Goal: Task Accomplishment & Management: Use online tool/utility

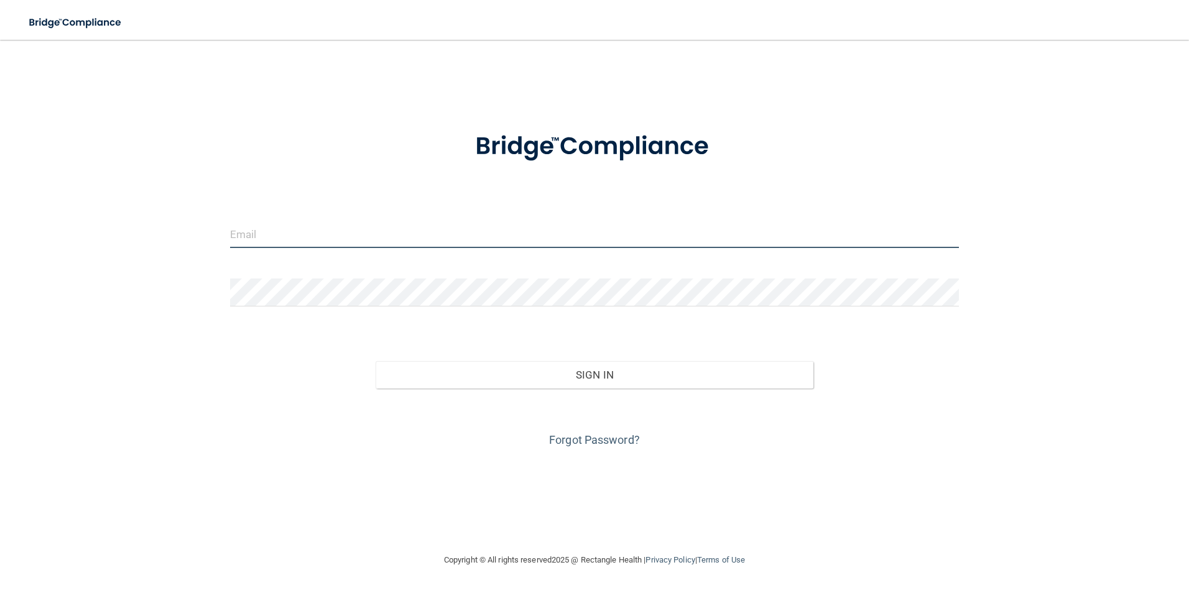
click at [329, 238] on input "email" at bounding box center [594, 234] width 729 height 28
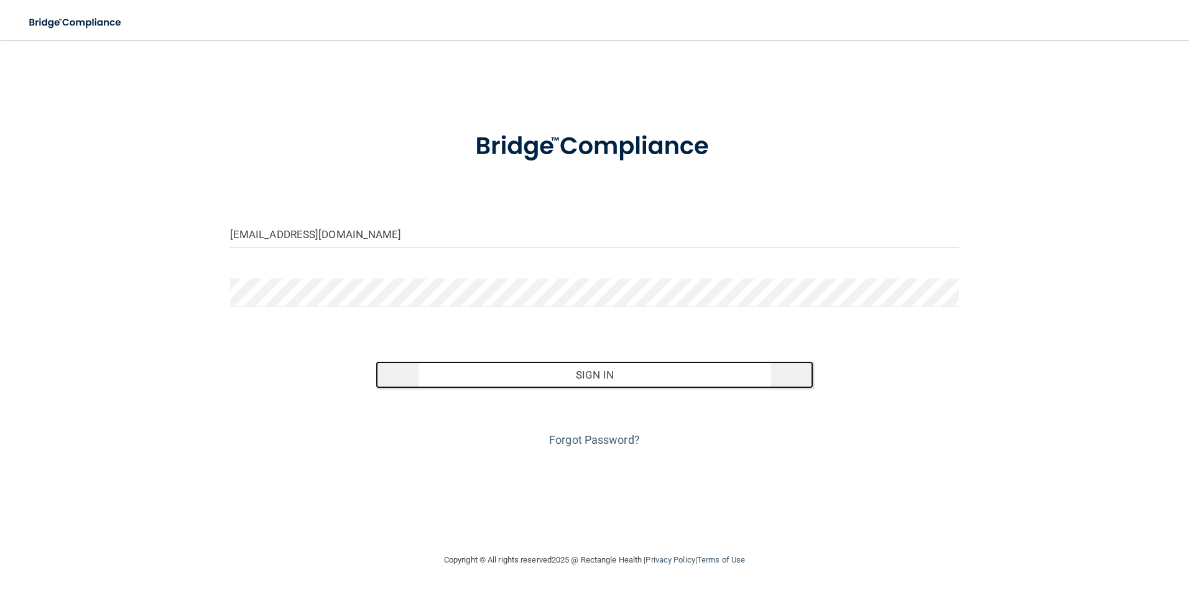
click at [637, 376] on button "Sign In" at bounding box center [595, 374] width 438 height 27
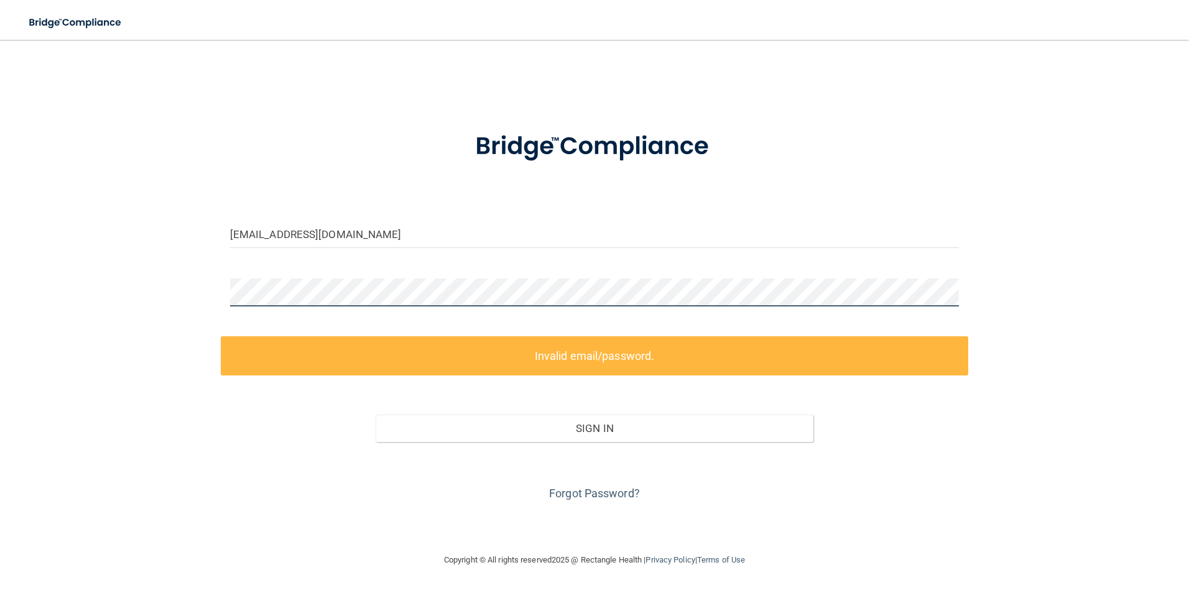
click at [80, 262] on div "[EMAIL_ADDRESS][DOMAIN_NAME] Invalid email/password. You don't have permission …" at bounding box center [594, 296] width 1139 height 488
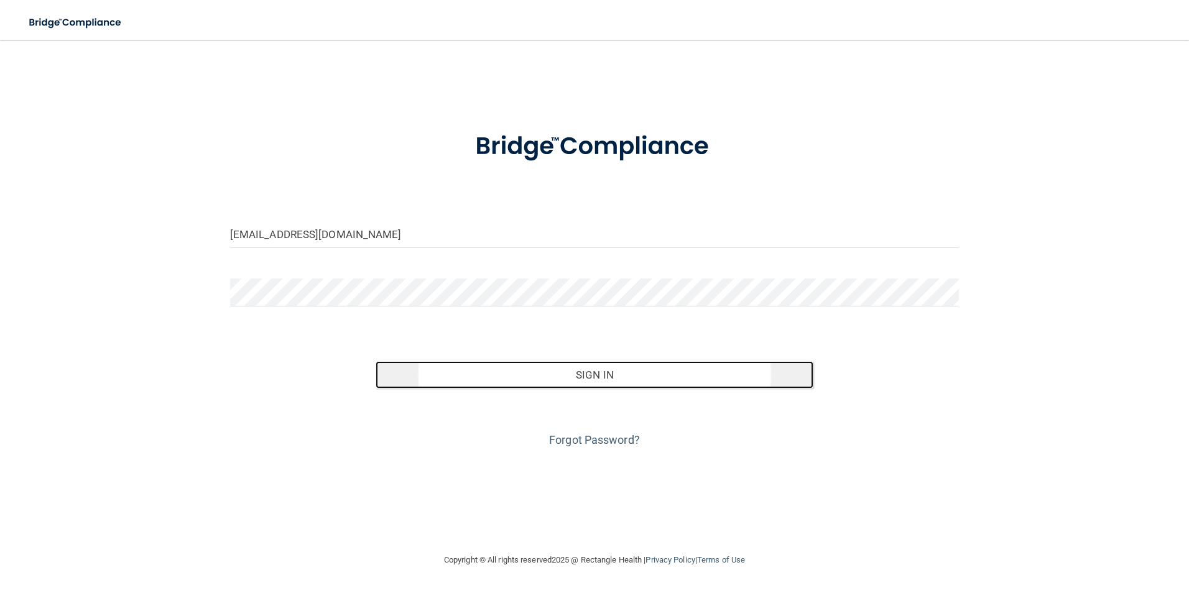
click at [553, 372] on button "Sign In" at bounding box center [595, 374] width 438 height 27
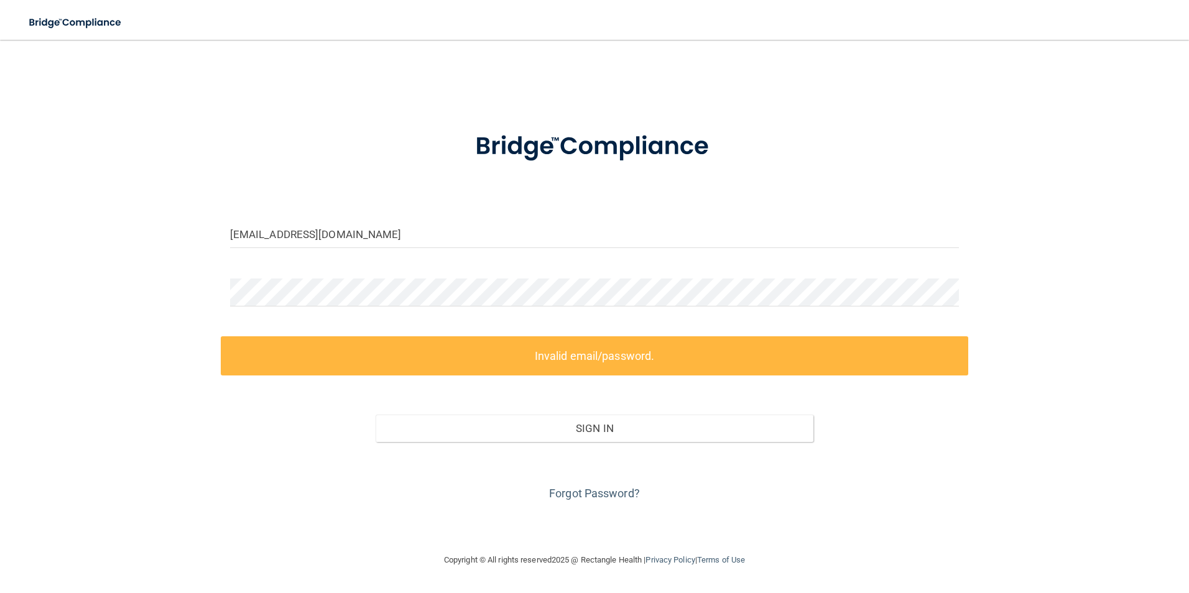
click at [424, 157] on div at bounding box center [594, 146] width 374 height 65
drag, startPoint x: 399, startPoint y: 234, endPoint x: 80, endPoint y: 223, distance: 318.6
click at [91, 230] on div "[EMAIL_ADDRESS][DOMAIN_NAME] Invalid email/password. You don't have permission …" at bounding box center [594, 296] width 1139 height 488
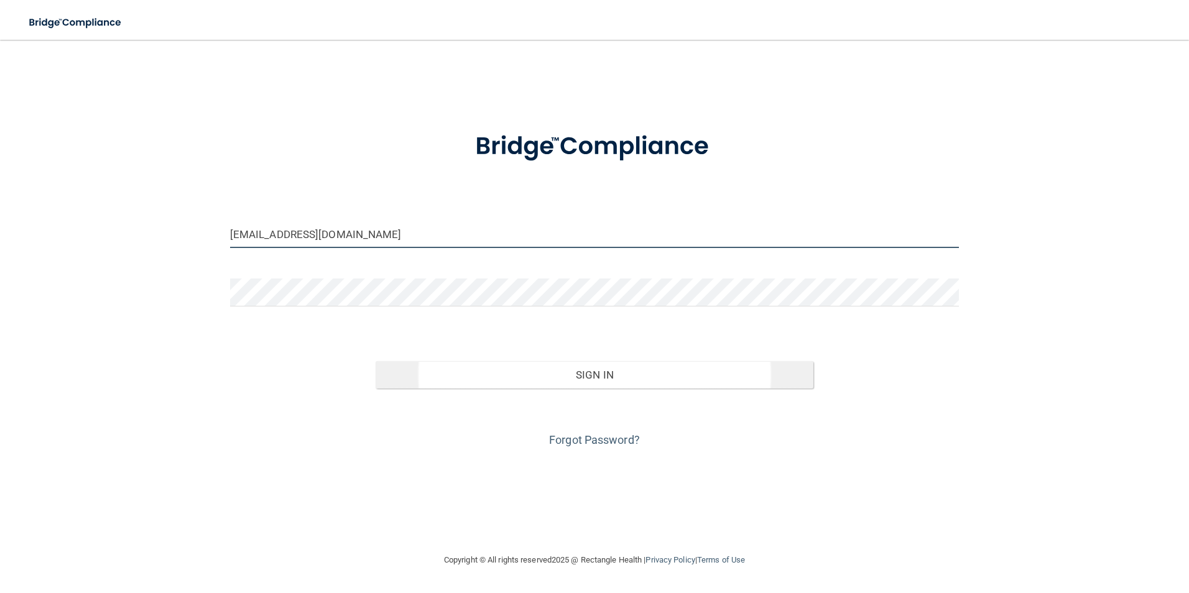
type input "[EMAIL_ADDRESS][DOMAIN_NAME]"
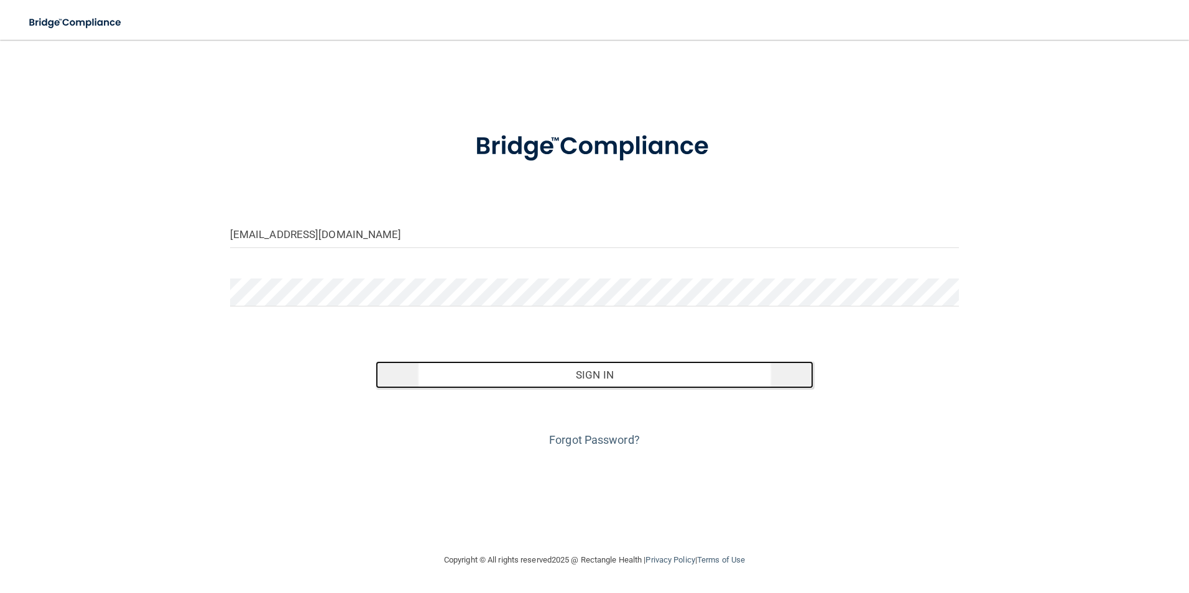
click at [491, 371] on button "Sign In" at bounding box center [595, 374] width 438 height 27
